Goal: Task Accomplishment & Management: Complete application form

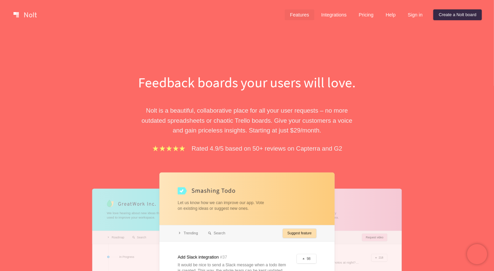
click at [299, 15] on link "Features" at bounding box center [300, 14] width 30 height 11
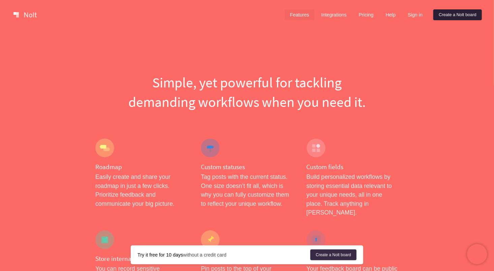
click at [457, 15] on link "Create a Nolt board" at bounding box center [457, 14] width 48 height 11
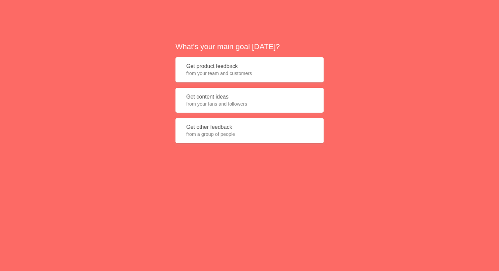
click at [227, 73] on span "from your team and customers" at bounding box center [249, 73] width 127 height 7
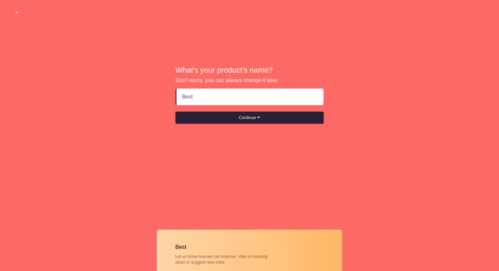
click at [256, 119] on button "Continue" at bounding box center [249, 118] width 148 height 12
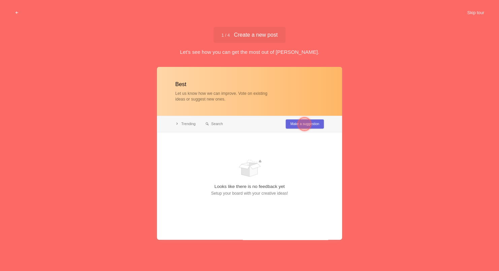
type input "Best"
click at [303, 124] on div at bounding box center [304, 124] width 13 height 13
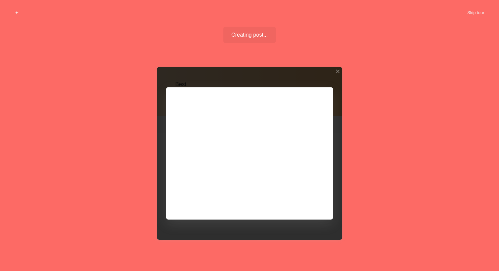
drag, startPoint x: 336, startPoint y: 71, endPoint x: 388, endPoint y: 51, distance: 55.9
click at [336, 71] on div at bounding box center [337, 71] width 5 height 5
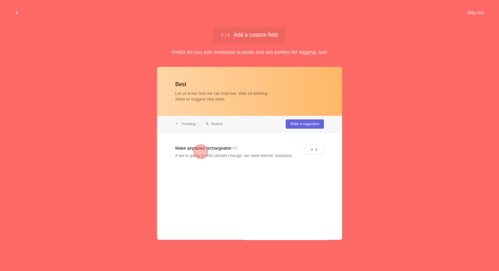
click at [473, 11] on button "Skip tour" at bounding box center [475, 13] width 33 height 12
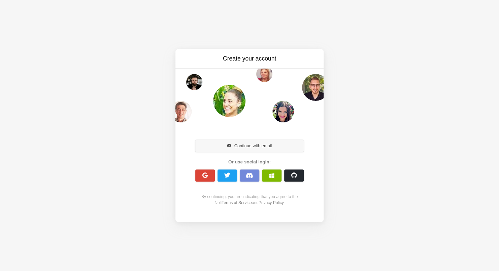
click at [252, 148] on button "Continue with email" at bounding box center [249, 146] width 108 height 12
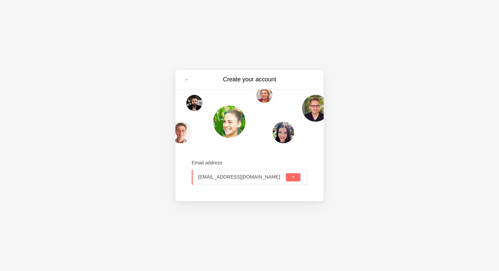
type input "[EMAIL_ADDRESS][DOMAIN_NAME]"
click at [300, 182] on div "[EMAIL_ADDRESS][DOMAIN_NAME]" at bounding box center [250, 177] width 116 height 15
click at [294, 180] on button "submit" at bounding box center [293, 177] width 14 height 8
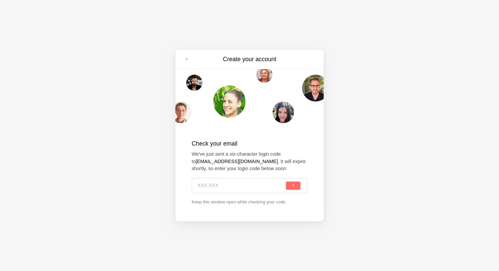
click at [237, 185] on input at bounding box center [240, 185] width 87 height 15
paste input "ZMN-AVU"
type input "ZMN-AVU"
click at [298, 186] on button "submit" at bounding box center [293, 186] width 14 height 8
